Goal: Navigation & Orientation: Go to known website

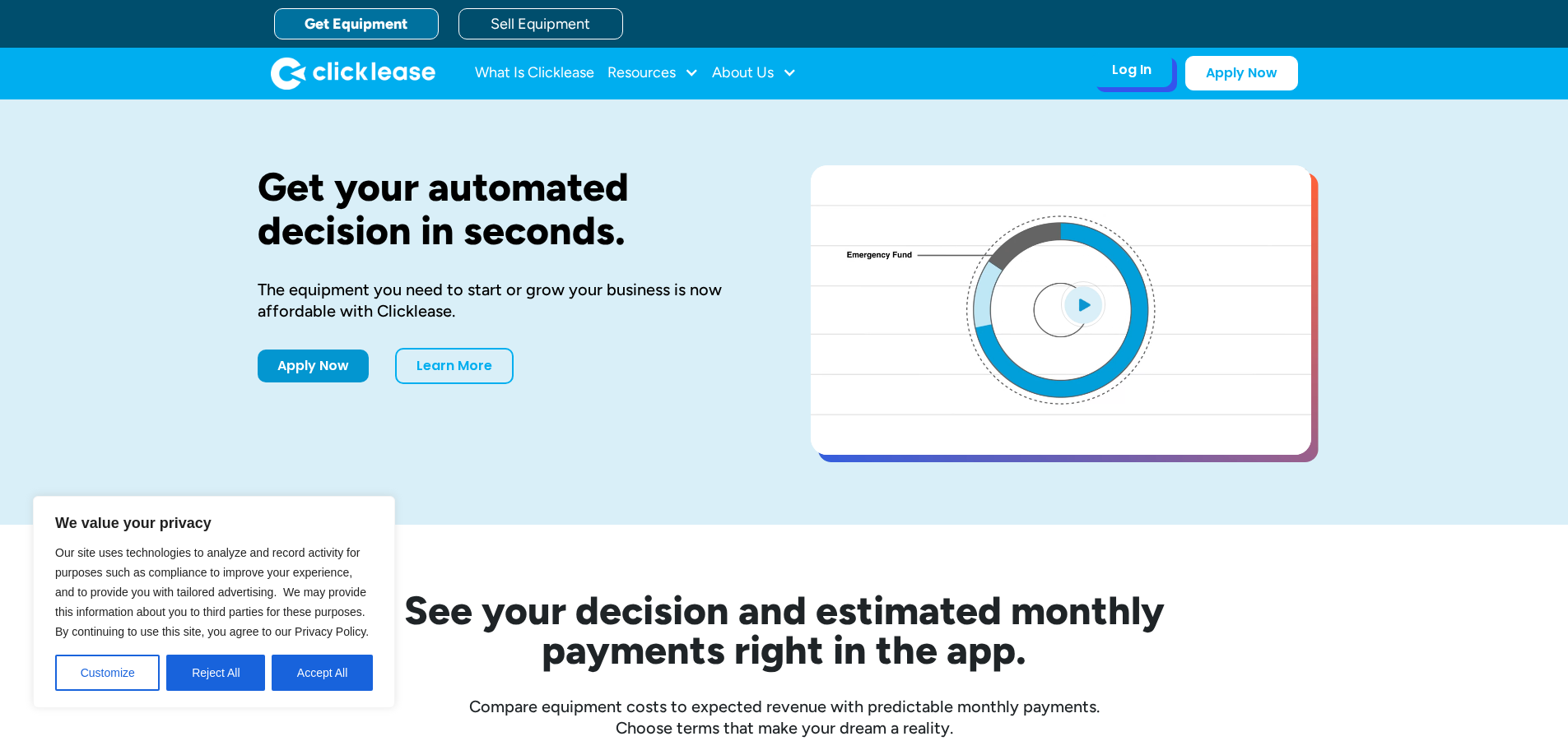
click at [1125, 70] on div "Log In" at bounding box center [1131, 70] width 39 height 17
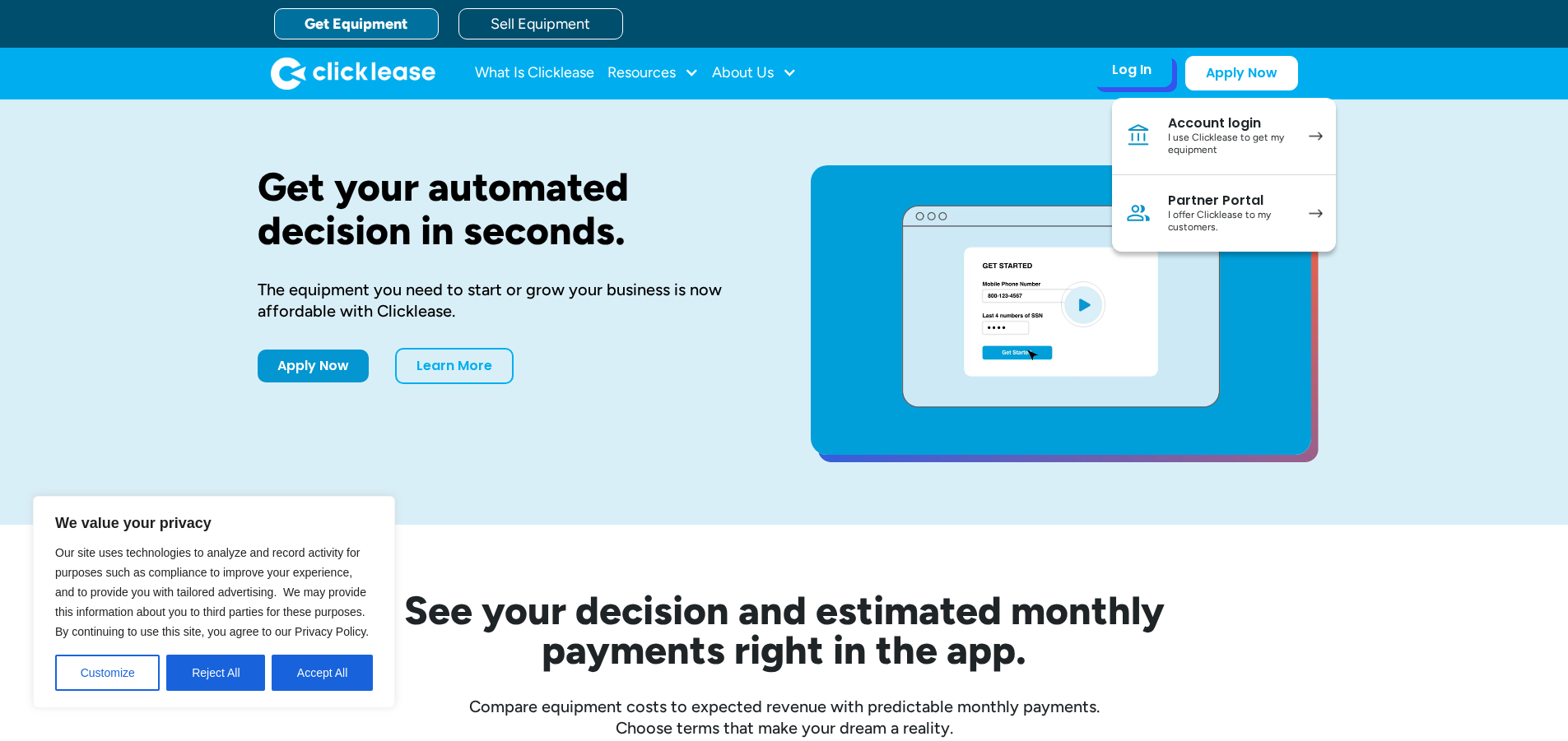
click at [1218, 124] on div "Account login" at bounding box center [1230, 124] width 125 height 17
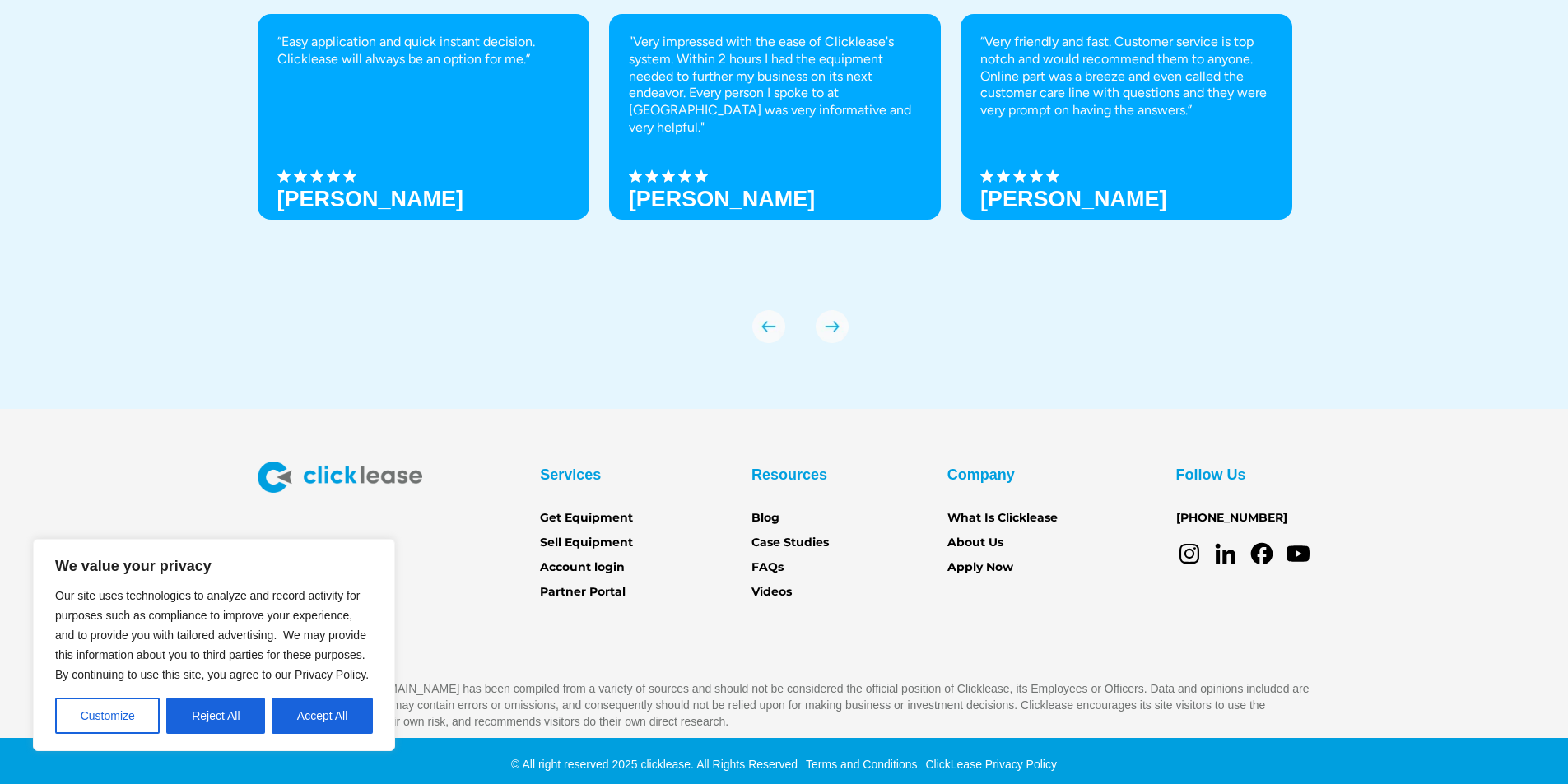
scroll to position [5773, 0]
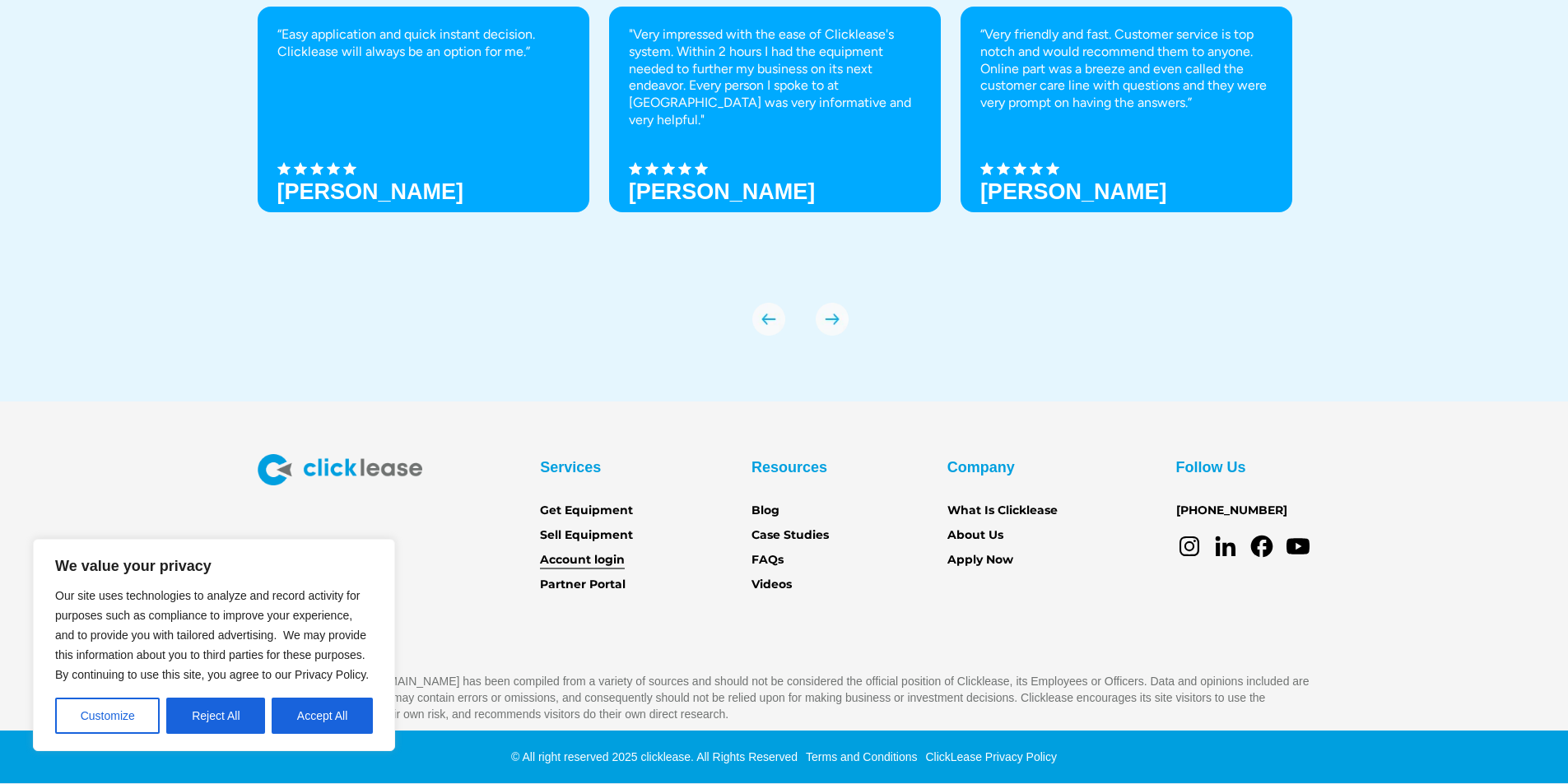
click at [567, 558] on link "Account login" at bounding box center [581, 560] width 85 height 18
